Goal: Information Seeking & Learning: Learn about a topic

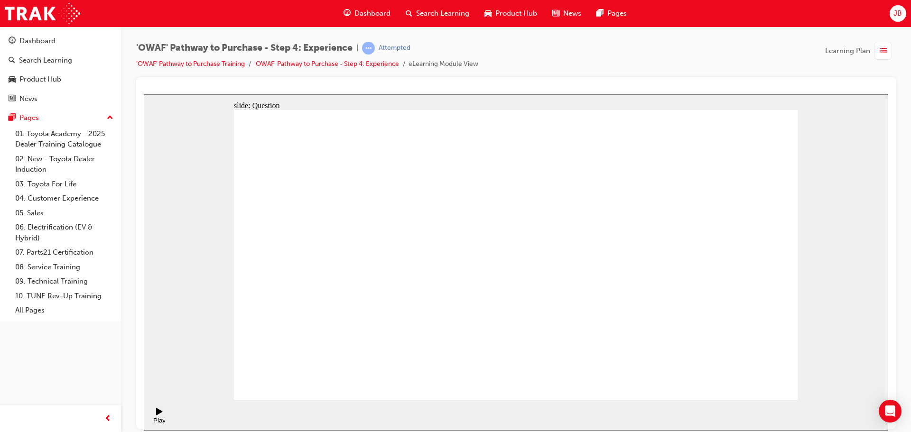
radio input "false"
radio input "true"
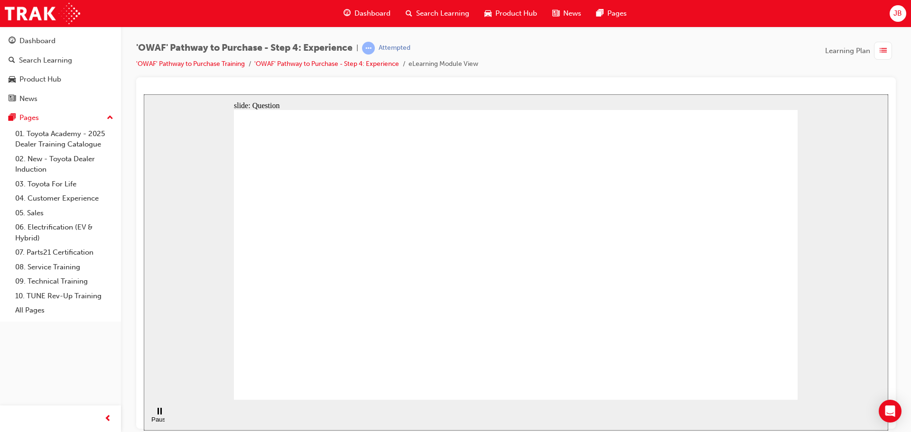
checkbox input "true"
drag, startPoint x: 640, startPoint y: 224, endPoint x: 644, endPoint y: 240, distance: 16.1
checkbox input "true"
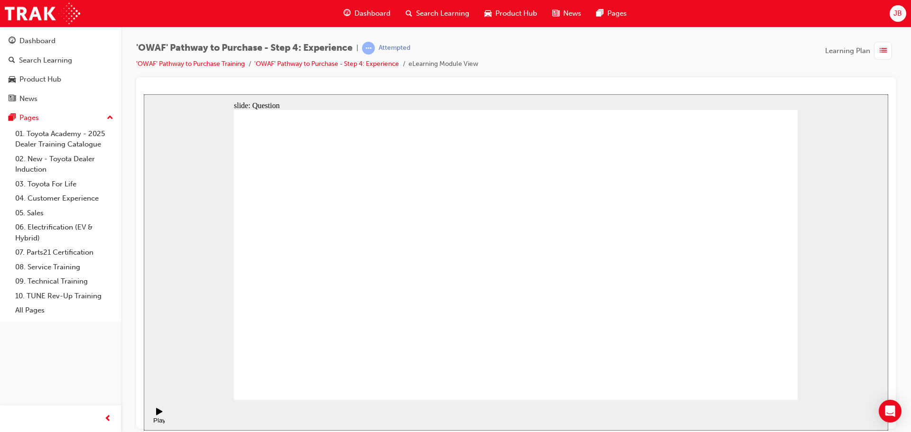
drag, startPoint x: 695, startPoint y: 313, endPoint x: 374, endPoint y: 361, distance: 324.9
drag, startPoint x: 707, startPoint y: 315, endPoint x: 374, endPoint y: 339, distance: 333.4
drag, startPoint x: 673, startPoint y: 325, endPoint x: 509, endPoint y: 342, distance: 164.5
drag, startPoint x: 733, startPoint y: 328, endPoint x: 371, endPoint y: 356, distance: 363.0
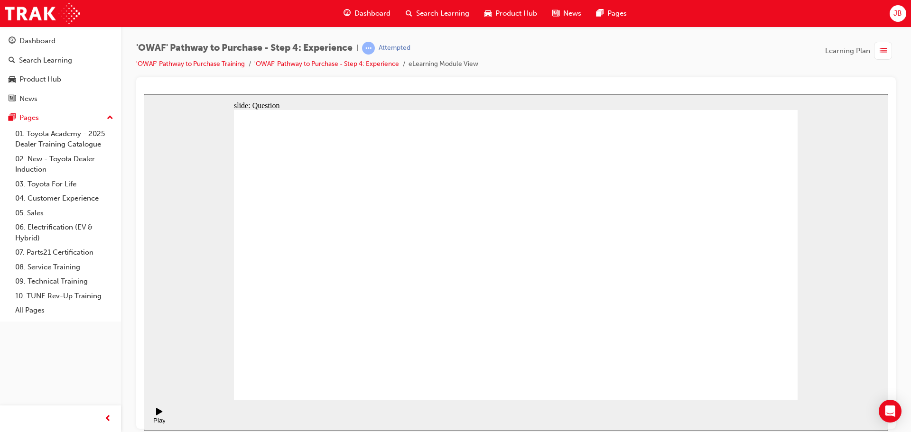
drag, startPoint x: 720, startPoint y: 314, endPoint x: 554, endPoint y: 349, distance: 169.8
drag, startPoint x: 695, startPoint y: 306, endPoint x: 542, endPoint y: 343, distance: 157.1
drag, startPoint x: 723, startPoint y: 310, endPoint x: 353, endPoint y: 346, distance: 372.2
drag, startPoint x: 698, startPoint y: 315, endPoint x: 502, endPoint y: 342, distance: 197.8
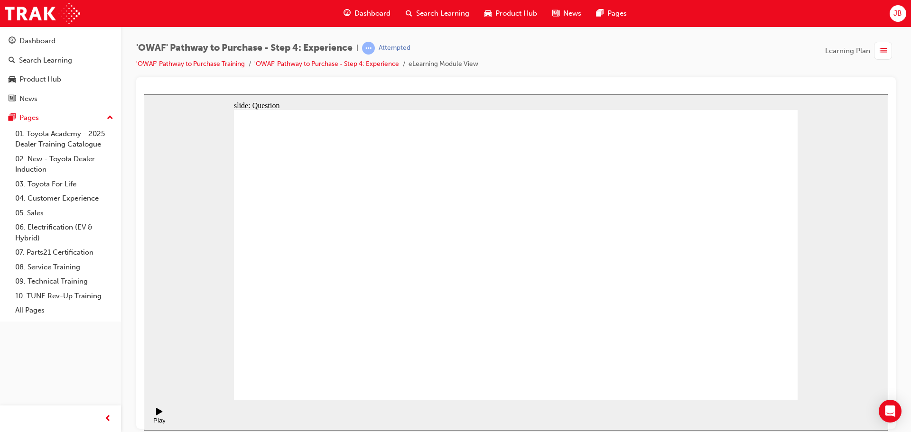
drag, startPoint x: 585, startPoint y: 350, endPoint x: 524, endPoint y: 268, distance: 102.4
drag, startPoint x: 632, startPoint y: 350, endPoint x: 572, endPoint y: 271, distance: 99.1
drag, startPoint x: 518, startPoint y: 344, endPoint x: 645, endPoint y: 266, distance: 149.1
drag, startPoint x: 730, startPoint y: 344, endPoint x: 673, endPoint y: 263, distance: 99.1
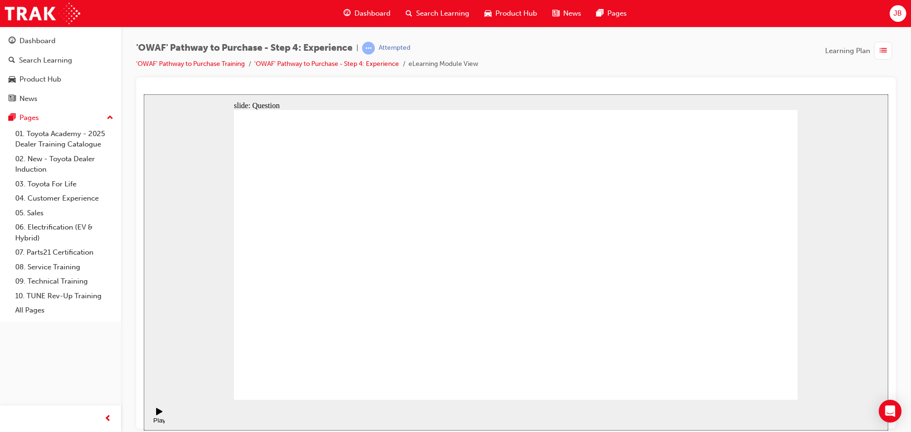
drag, startPoint x: 701, startPoint y: 343, endPoint x: 749, endPoint y: 267, distance: 90.2
drag, startPoint x: 745, startPoint y: 249, endPoint x: 559, endPoint y: 332, distance: 203.6
drag, startPoint x: 560, startPoint y: 263, endPoint x: 740, endPoint y: 260, distance: 180.3
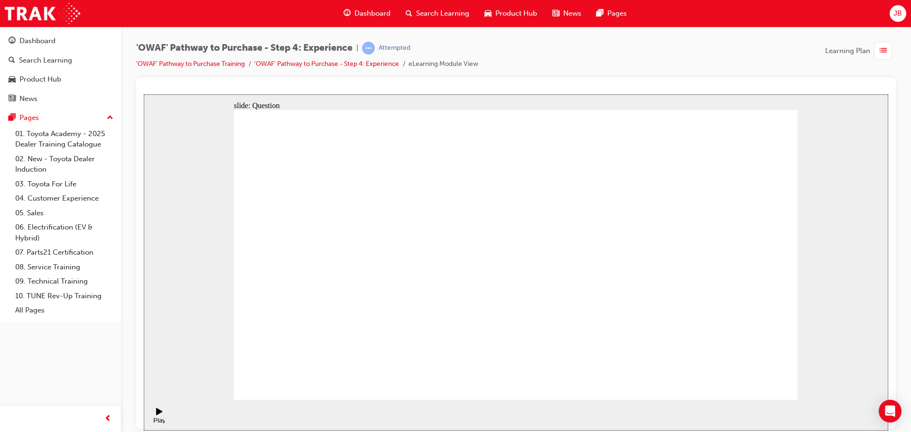
drag, startPoint x: 686, startPoint y: 350, endPoint x: 564, endPoint y: 269, distance: 146.8
drag, startPoint x: 440, startPoint y: 342, endPoint x: 518, endPoint y: 215, distance: 149.0
drag, startPoint x: 538, startPoint y: 313, endPoint x: 670, endPoint y: 222, distance: 160.7
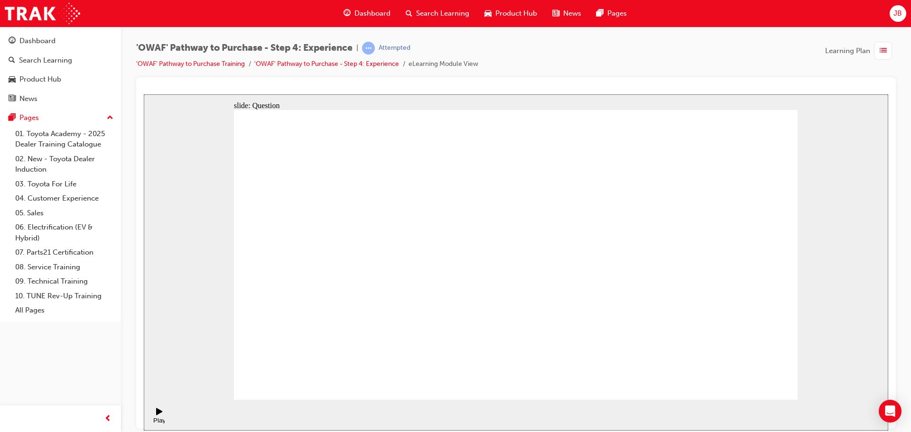
drag, startPoint x: 618, startPoint y: 343, endPoint x: 648, endPoint y: 252, distance: 95.4
radio input "true"
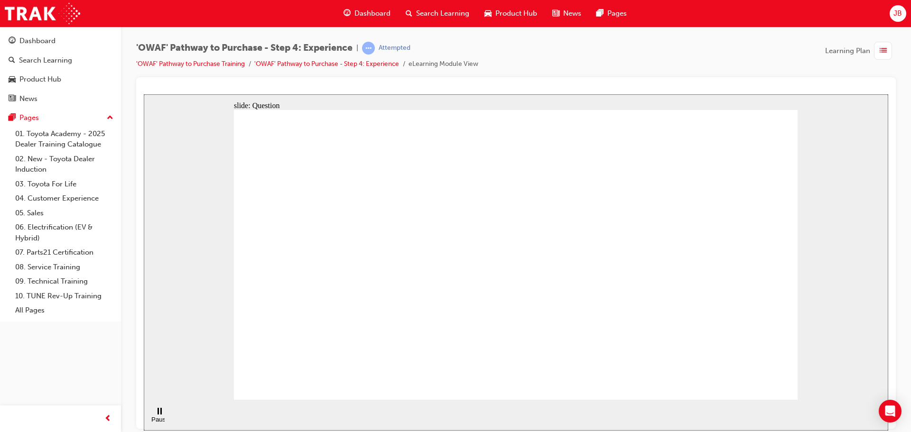
click at [363, 13] on span "Dashboard" at bounding box center [372, 13] width 36 height 11
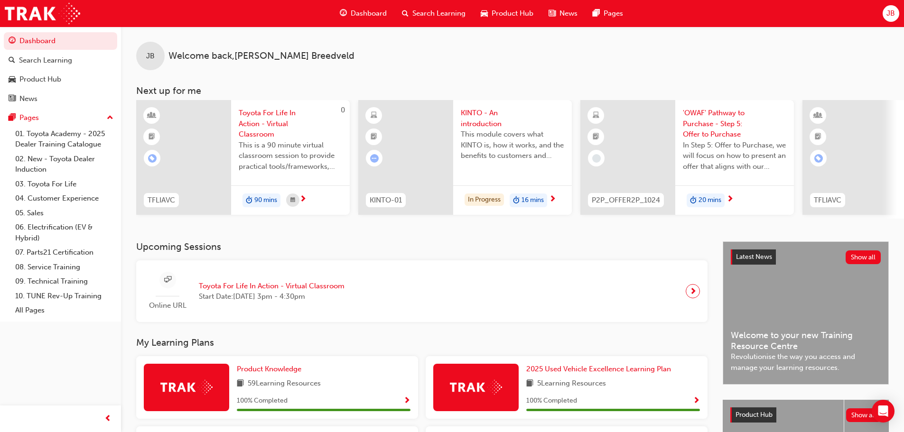
click at [731, 201] on span "next-icon" at bounding box center [729, 199] width 7 height 9
